Goal: Task Accomplishment & Management: Manage account settings

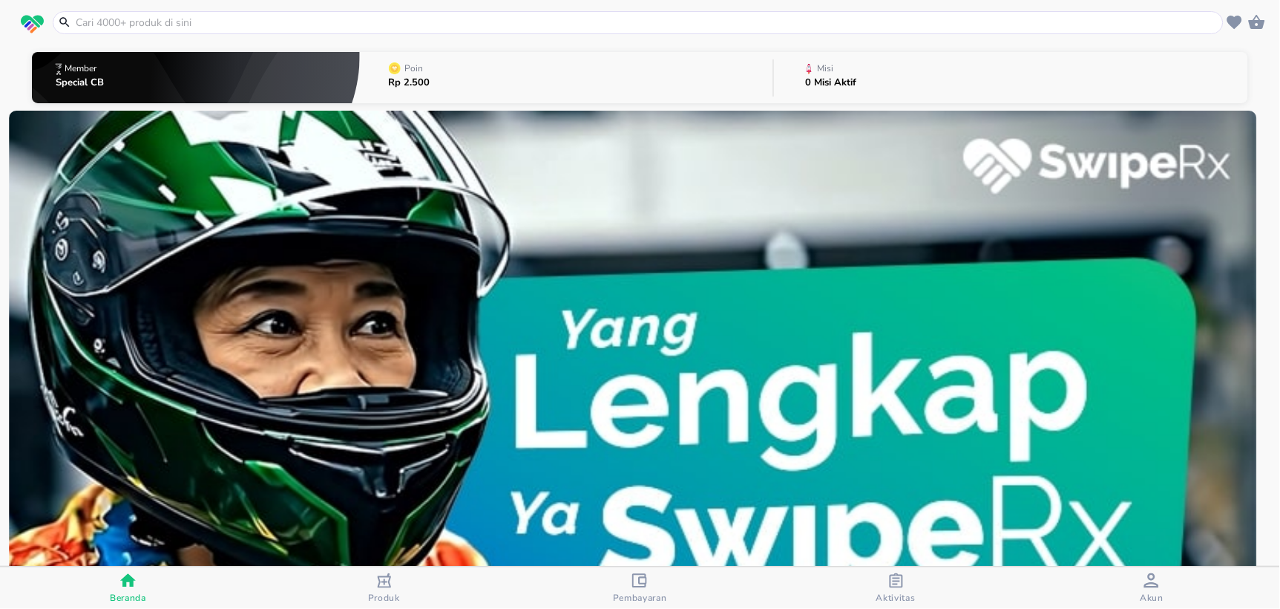
click at [501, 76] on button "Poin Rp 2.500" at bounding box center [566, 77] width 413 height 59
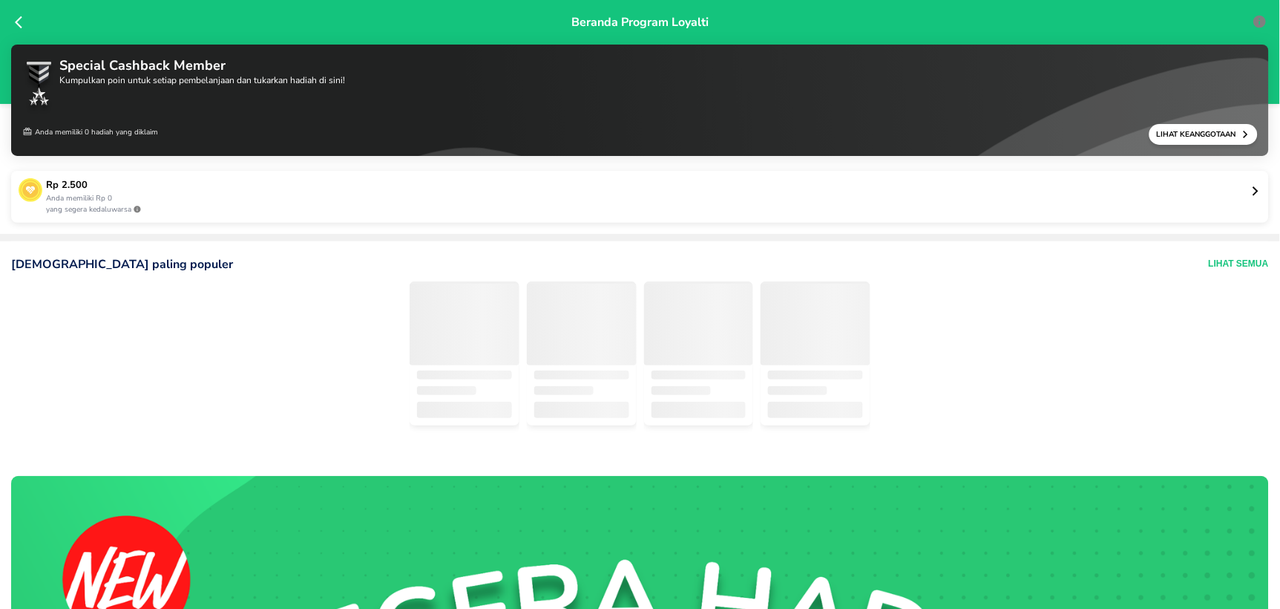
click at [208, 190] on p "Rp 2.500" at bounding box center [648, 185] width 1205 height 15
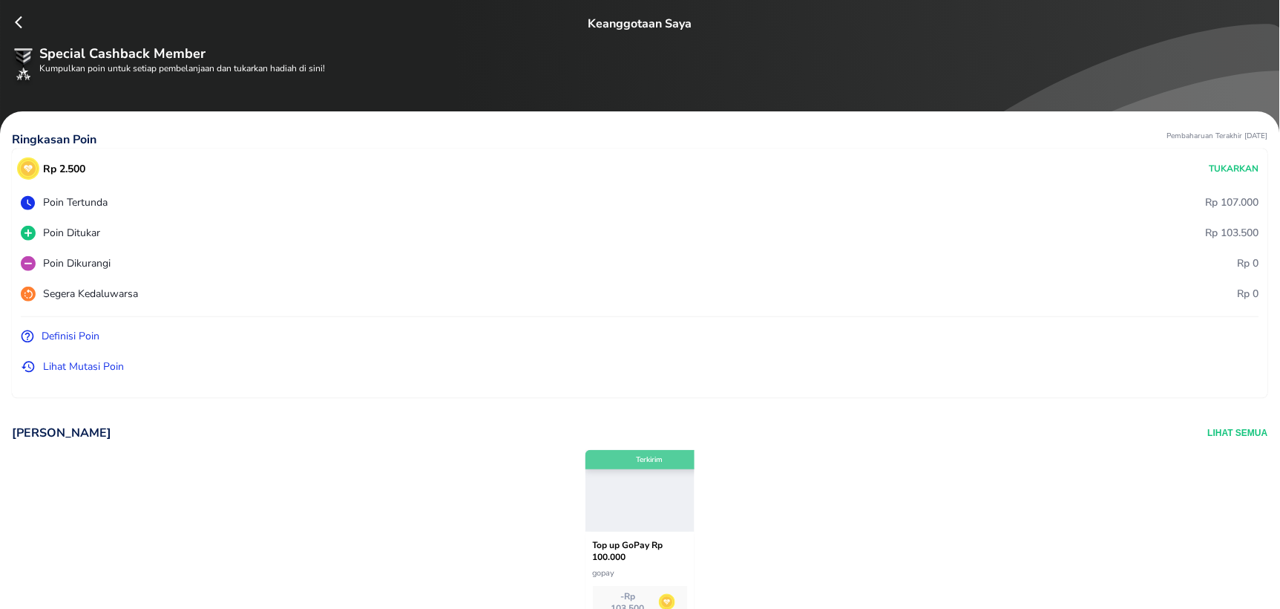
click at [65, 364] on p "Lihat Mutasi Poin" at bounding box center [83, 367] width 81 height 16
